Goal: Complete application form

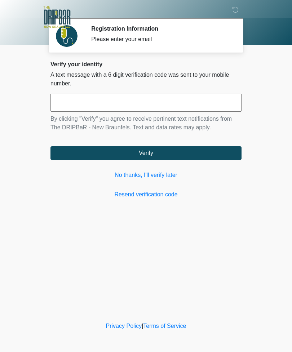
click at [72, 103] on input "text" at bounding box center [145, 103] width 191 height 18
type input "******"
click at [128, 152] on button "Verify" at bounding box center [145, 153] width 191 height 14
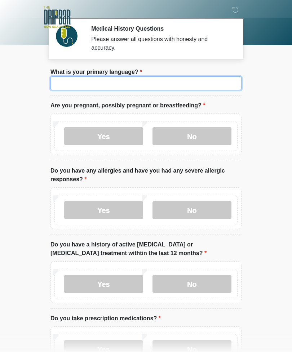
click at [68, 82] on input "What is your primary language?" at bounding box center [145, 83] width 191 height 14
type input "*******"
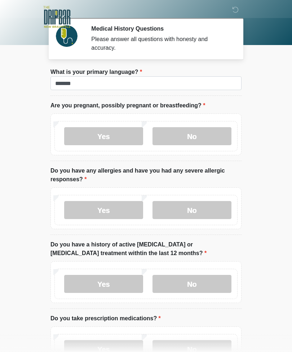
click at [208, 133] on label "No" at bounding box center [192, 136] width 79 height 18
click at [212, 211] on label "No" at bounding box center [192, 210] width 79 height 18
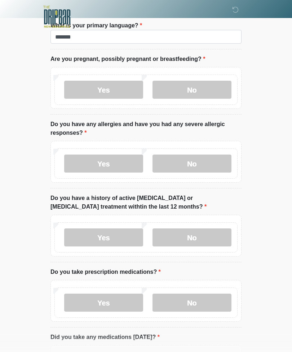
scroll to position [47, 0]
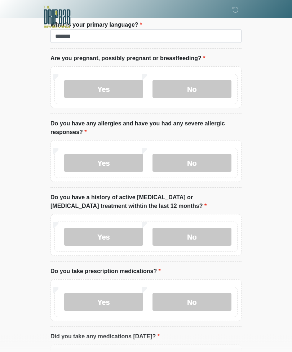
click at [218, 238] on label "No" at bounding box center [192, 237] width 79 height 18
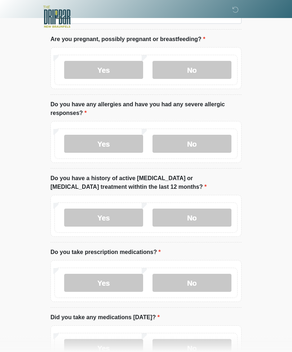
scroll to position [110, 0]
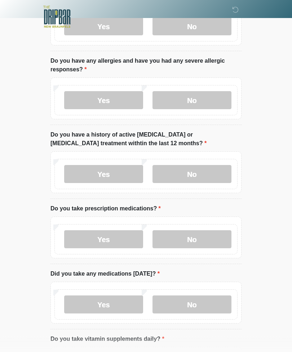
click at [83, 241] on label "Yes" at bounding box center [103, 240] width 79 height 18
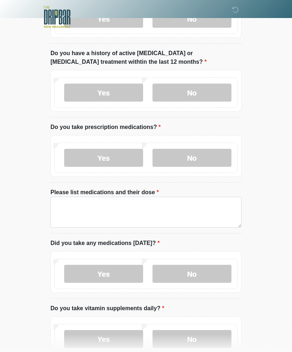
scroll to position [189, 0]
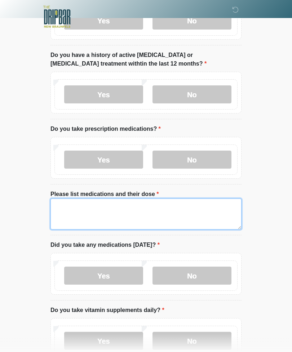
click at [198, 210] on textarea "Please list medications and their dose" at bounding box center [145, 214] width 191 height 31
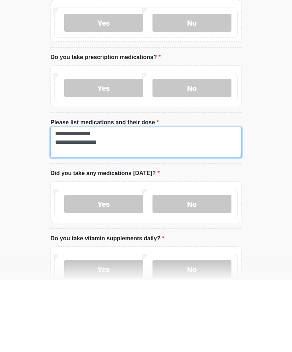
type textarea "**********"
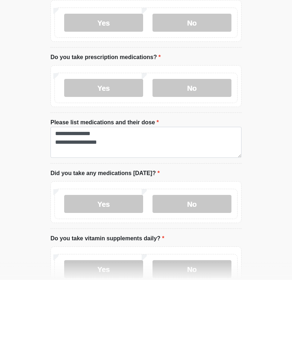
click at [88, 267] on label "Yes" at bounding box center [103, 276] width 79 height 18
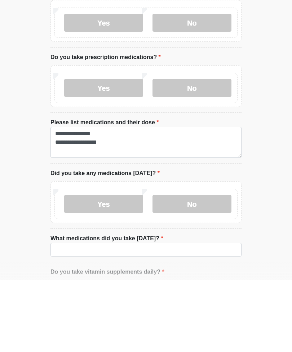
scroll to position [262, 0]
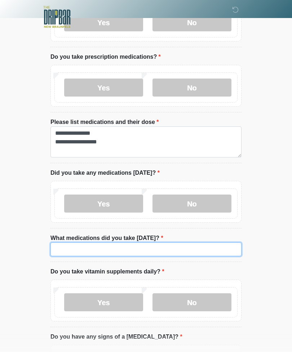
click at [210, 249] on input "What medications did you take today?" at bounding box center [145, 250] width 191 height 14
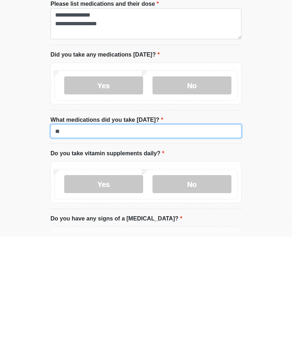
type input "*"
type input "****"
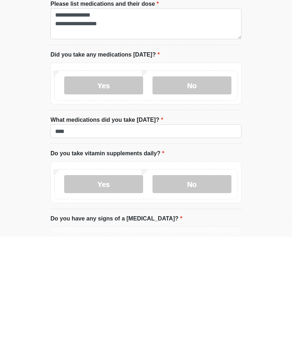
click at [216, 291] on label "No" at bounding box center [192, 300] width 79 height 18
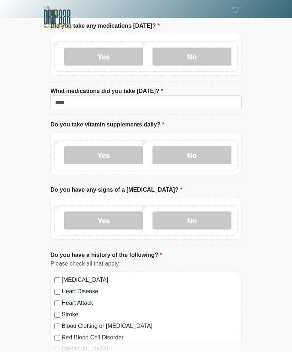
scroll to position [413, 0]
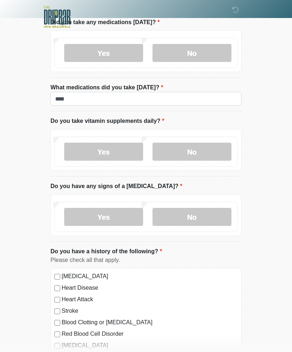
click at [205, 217] on label "No" at bounding box center [192, 217] width 79 height 18
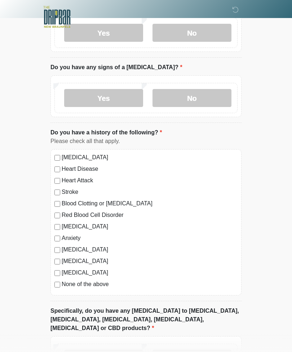
scroll to position [533, 0]
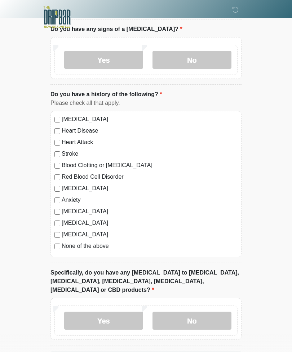
scroll to position [588, 0]
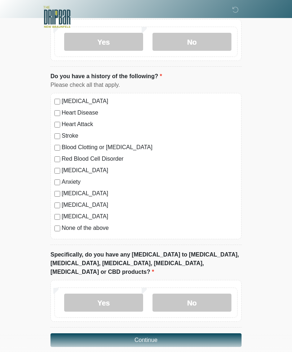
click at [204, 294] on label "No" at bounding box center [192, 303] width 79 height 18
click at [193, 334] on button "Continue" at bounding box center [145, 341] width 191 height 14
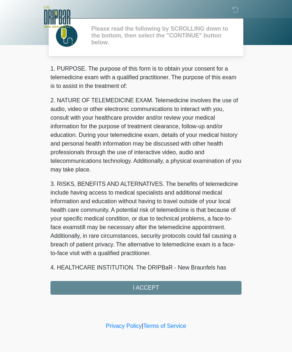
scroll to position [0, 0]
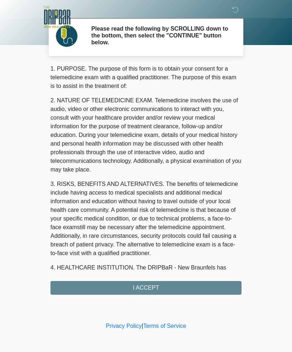
click at [194, 281] on div "1. PURPOSE. The purpose of this form is to obtain your consent for a telemedici…" at bounding box center [145, 180] width 191 height 230
click at [149, 286] on div "1. PURPOSE. The purpose of this form is to obtain your consent for a telemedici…" at bounding box center [145, 180] width 191 height 230
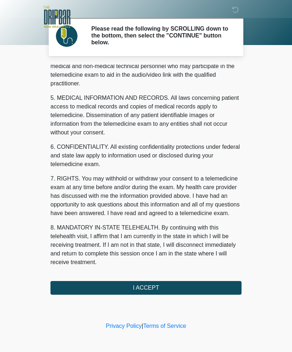
scroll to position [219, 0]
click at [150, 289] on button "I ACCEPT" at bounding box center [145, 288] width 191 height 14
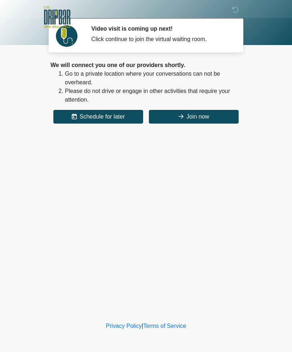
click at [208, 116] on button "Join now" at bounding box center [194, 117] width 90 height 14
